Goal: Find specific page/section: Find specific page/section

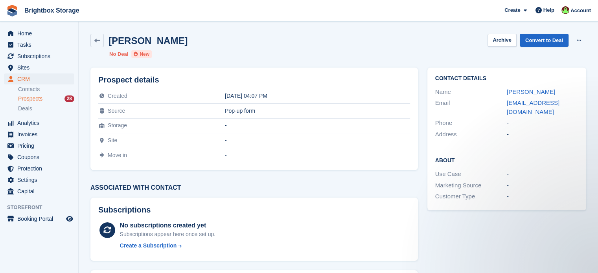
drag, startPoint x: 241, startPoint y: 112, endPoint x: 201, endPoint y: 107, distance: 40.5
click at [201, 107] on tr "Source Pop-up form" at bounding box center [254, 111] width 312 height 15
copy tr "Pop-up form"
click at [31, 33] on span "Home" at bounding box center [40, 33] width 47 height 11
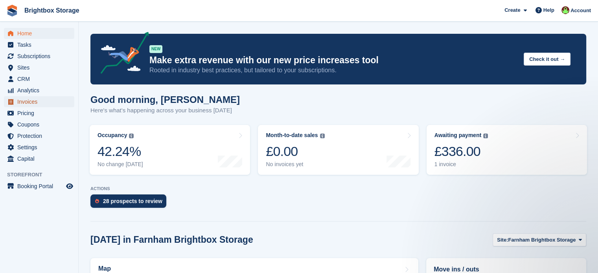
click at [38, 102] on span "Invoices" at bounding box center [40, 101] width 47 height 11
